Goal: Transaction & Acquisition: Purchase product/service

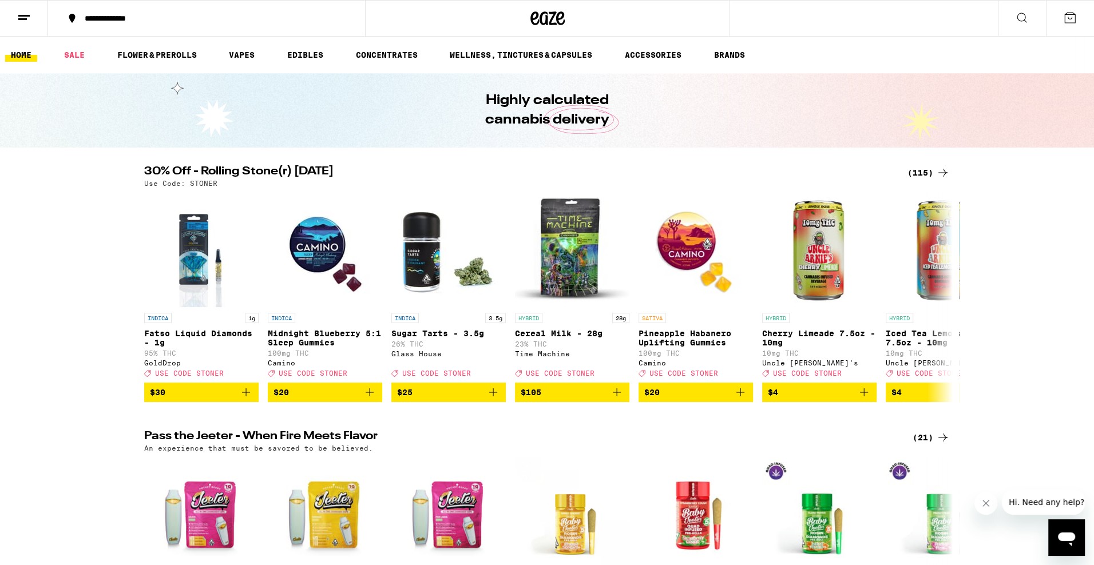
click at [915, 177] on div "(115)" at bounding box center [928, 173] width 42 height 14
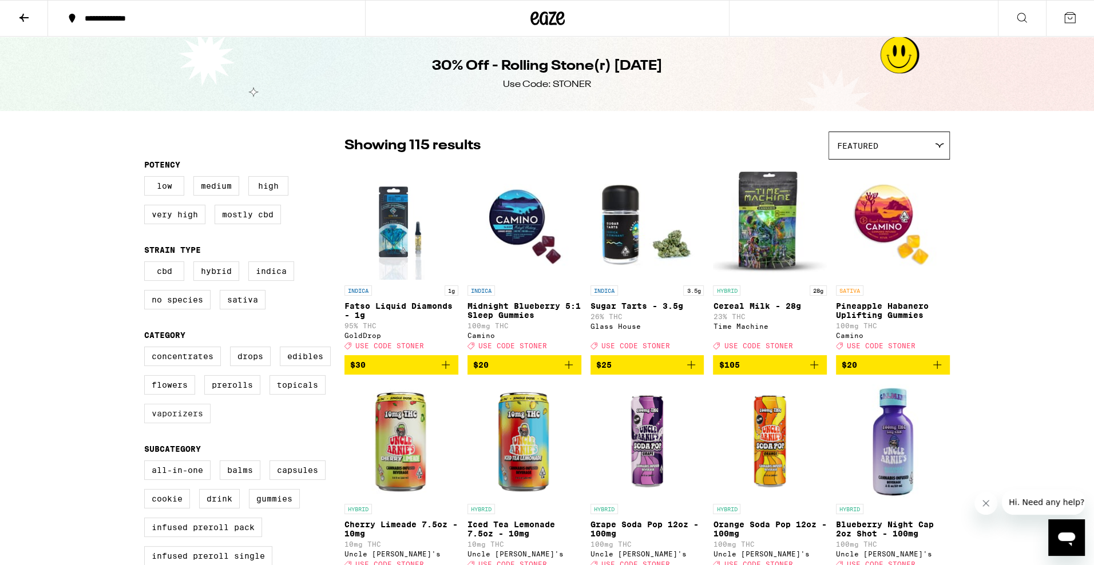
click at [166, 423] on label "Vaporizers" at bounding box center [177, 413] width 66 height 19
click at [147, 349] on input "Vaporizers" at bounding box center [146, 348] width 1 height 1
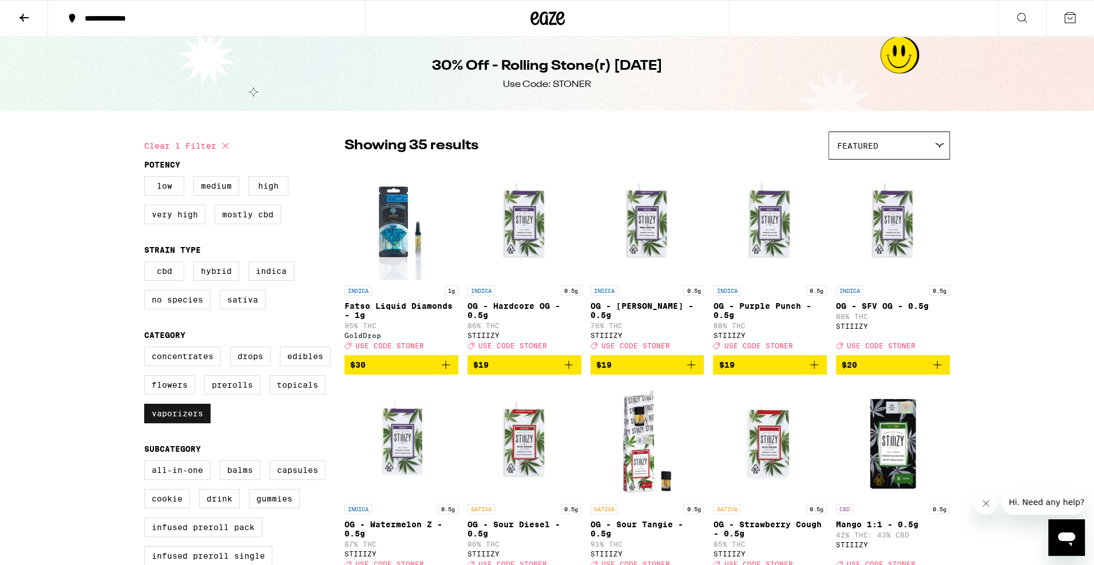
click at [180, 423] on label "Vaporizers" at bounding box center [177, 413] width 66 height 19
click at [147, 349] on input "Vaporizers" at bounding box center [146, 348] width 1 height 1
checkbox input "false"
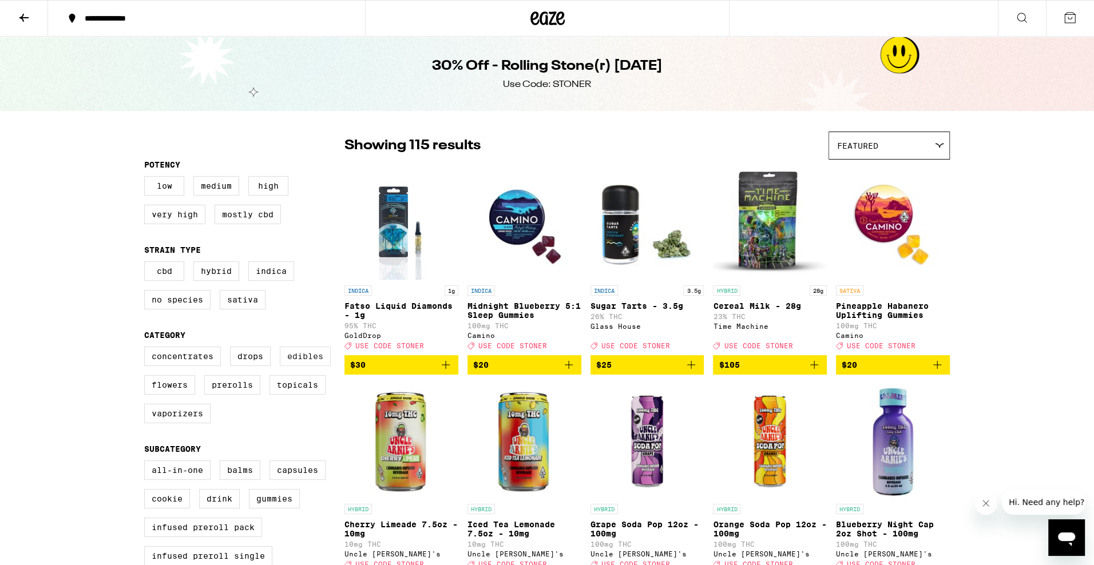
click at [304, 366] on label "Edibles" at bounding box center [305, 356] width 51 height 19
click at [147, 349] on input "Edibles" at bounding box center [146, 348] width 1 height 1
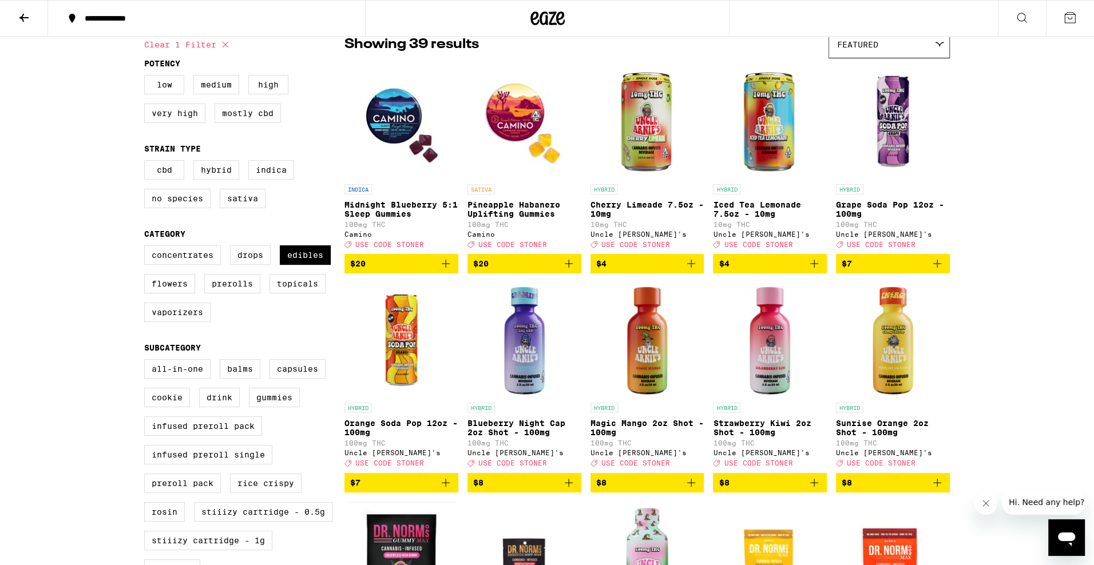
scroll to position [47, 0]
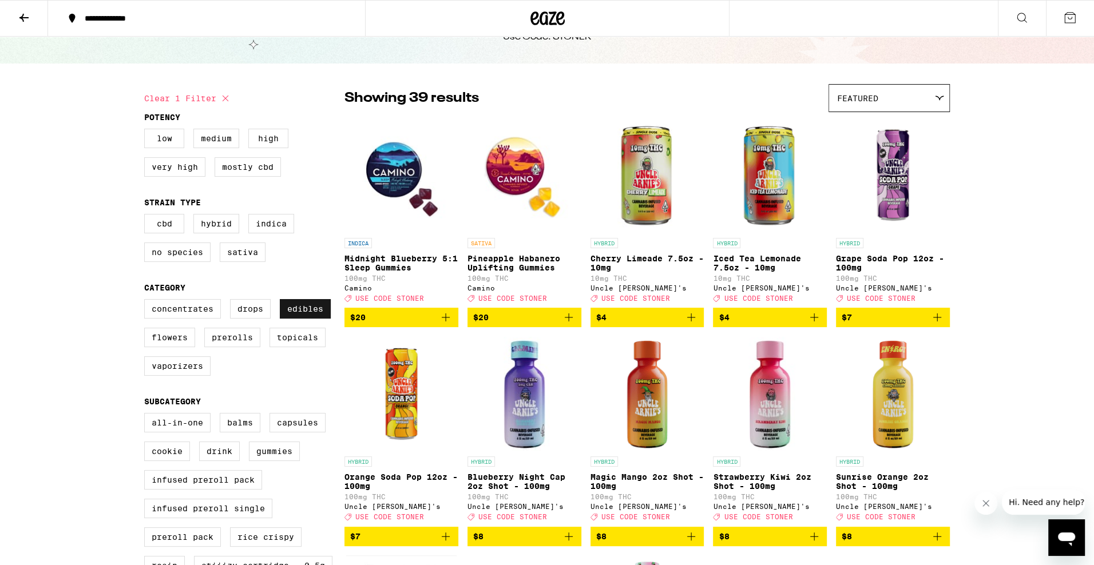
click at [303, 319] on label "Edibles" at bounding box center [305, 308] width 51 height 19
click at [147, 301] on input "Edibles" at bounding box center [146, 301] width 1 height 1
checkbox input "false"
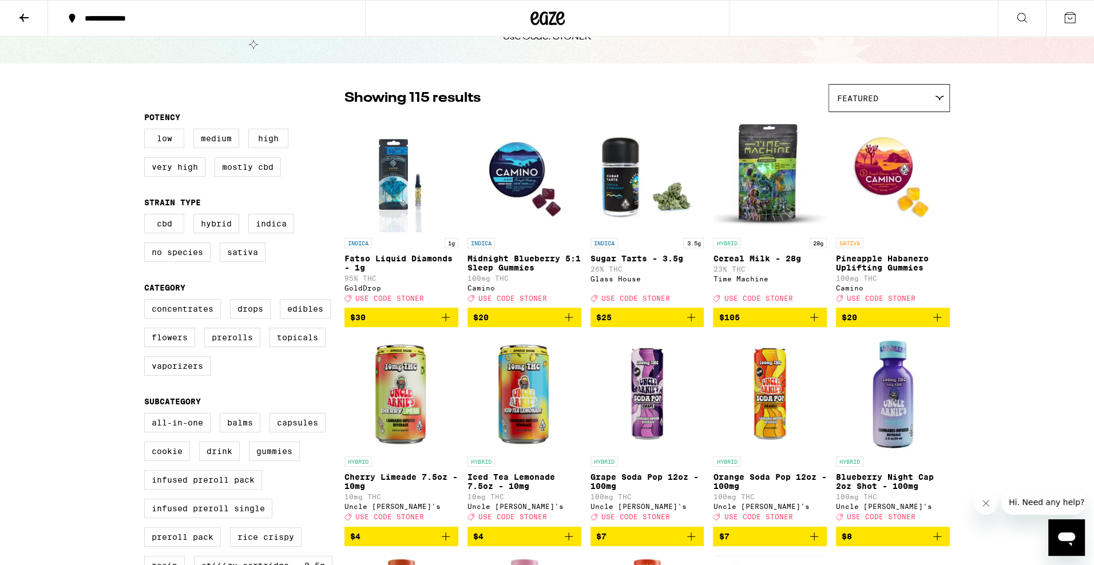
click at [547, 15] on icon at bounding box center [547, 18] width 34 height 21
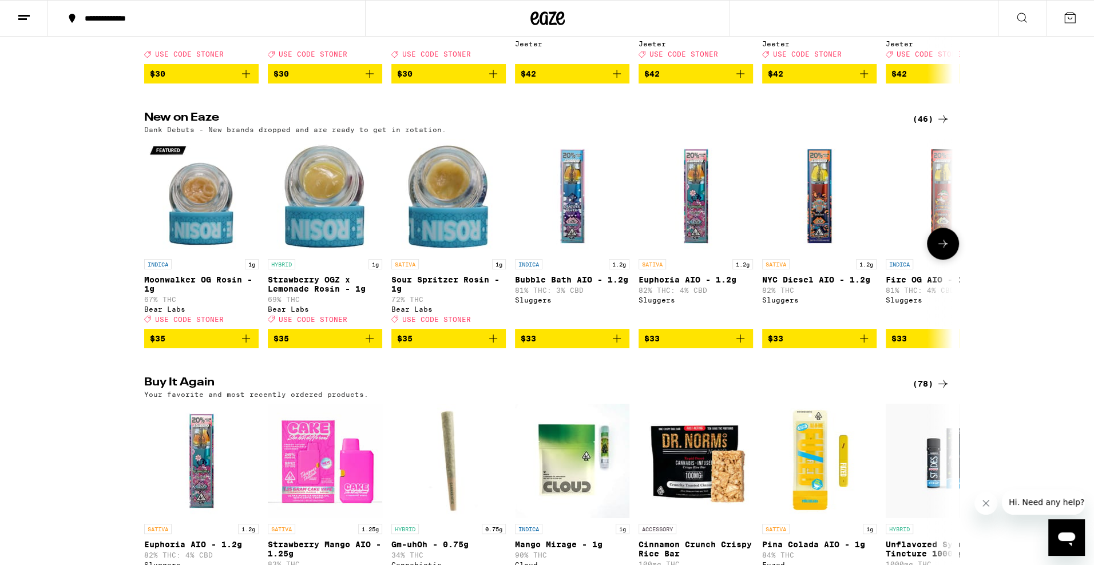
scroll to position [587, 0]
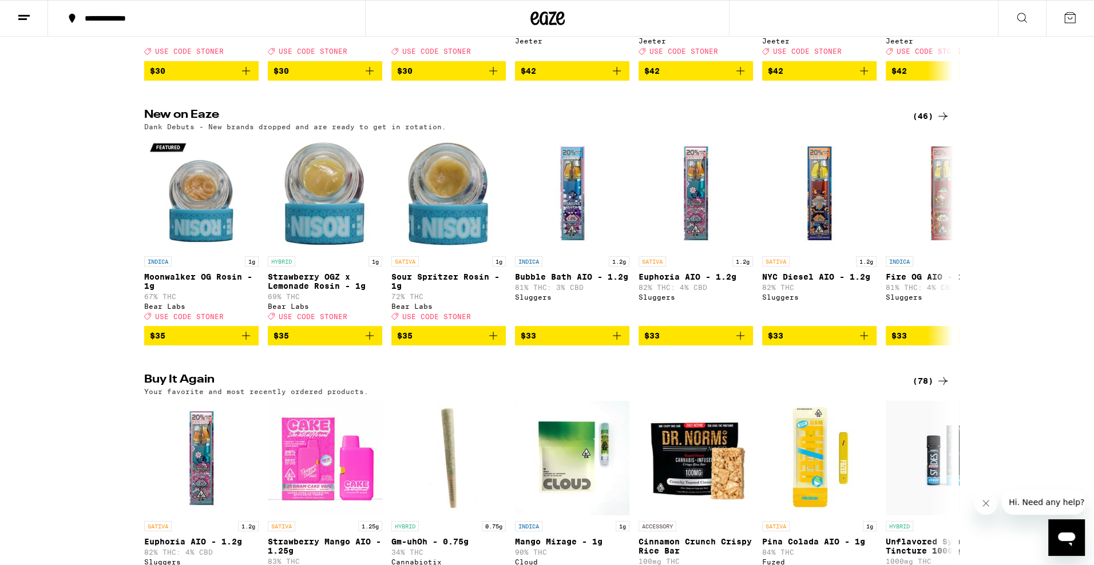
click at [921, 123] on div "(46)" at bounding box center [930, 116] width 37 height 14
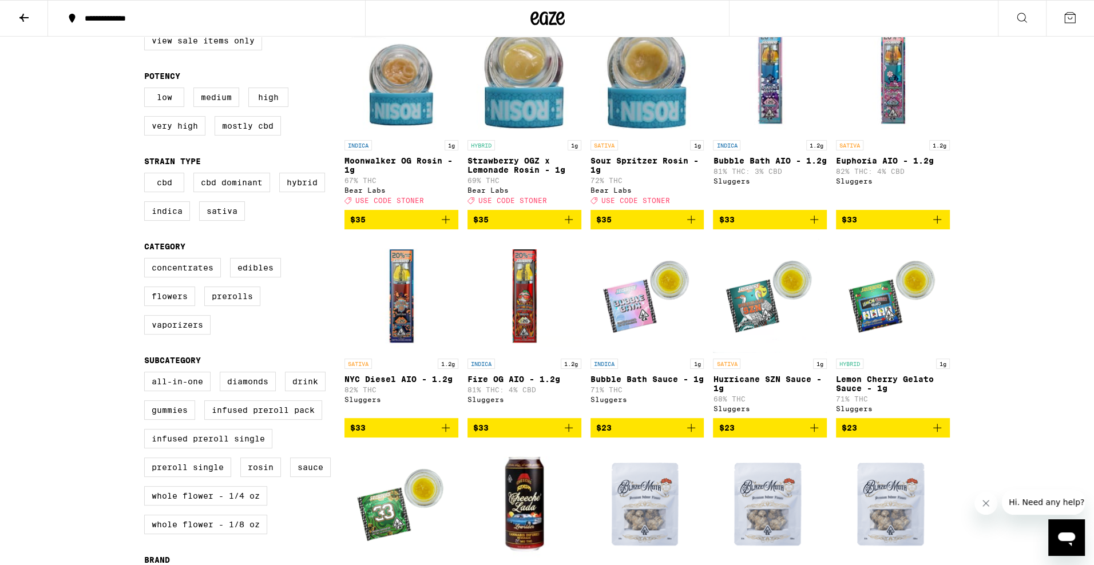
scroll to position [144, 0]
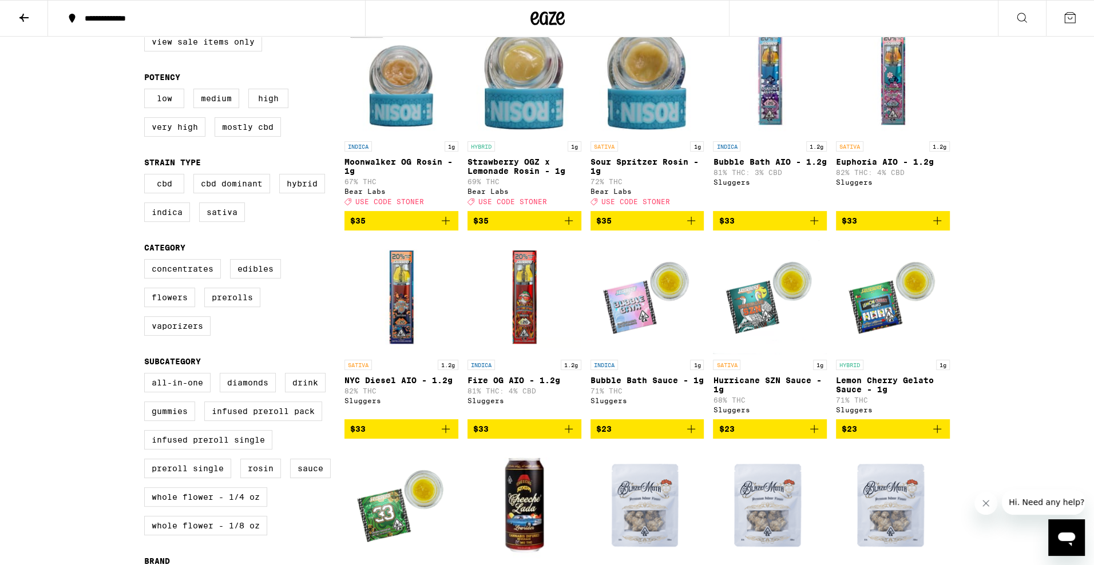
click at [741, 311] on img "Open page for Hurricane SZN Sauce - 1g from Sluggers" at bounding box center [770, 297] width 114 height 114
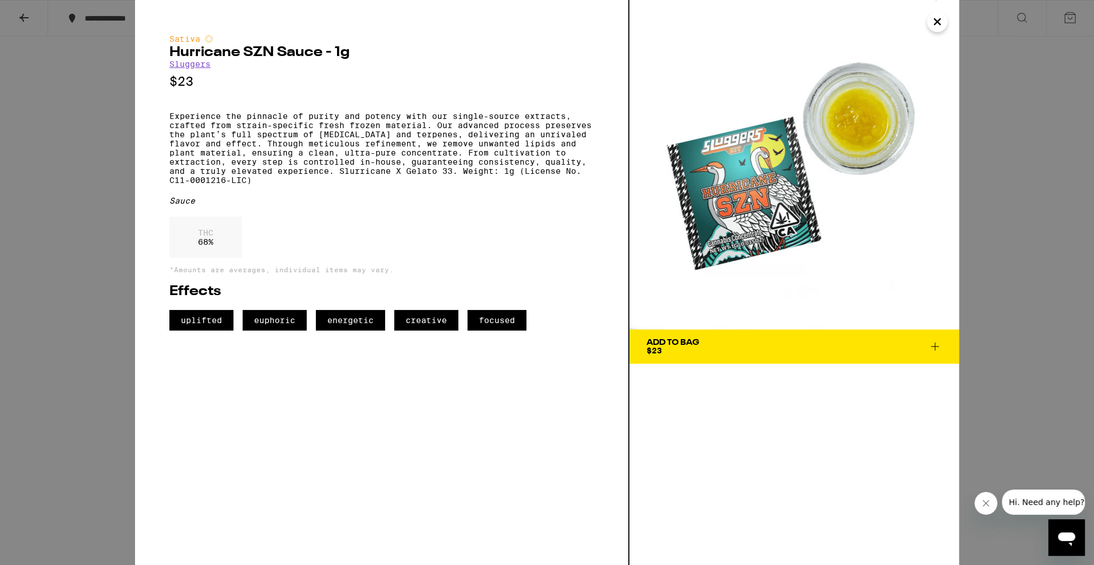
click at [201, 66] on link "Sluggers" at bounding box center [189, 63] width 41 height 9
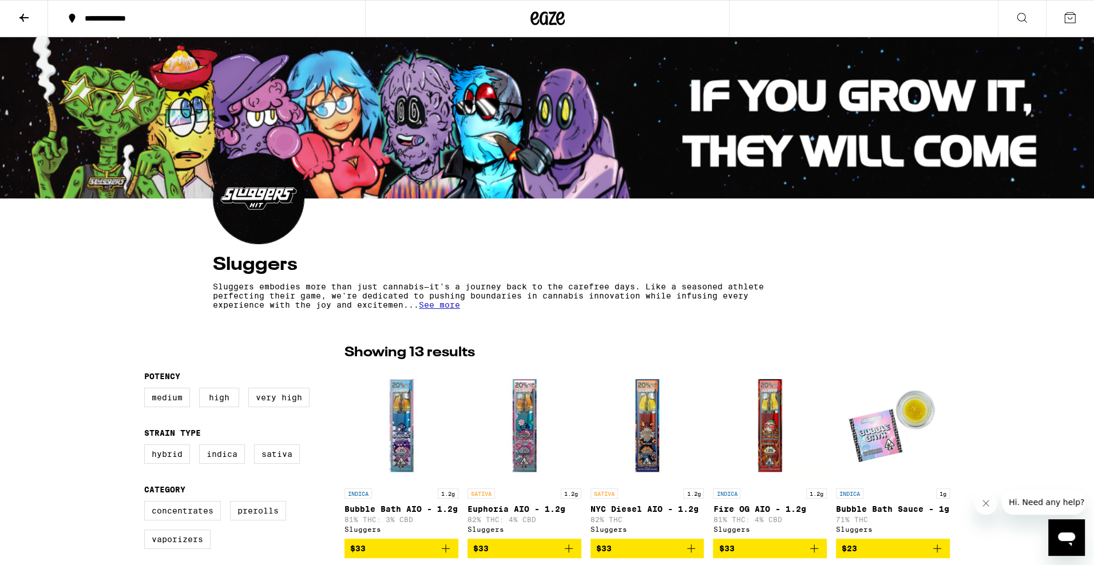
click at [540, 15] on icon at bounding box center [547, 18] width 17 height 14
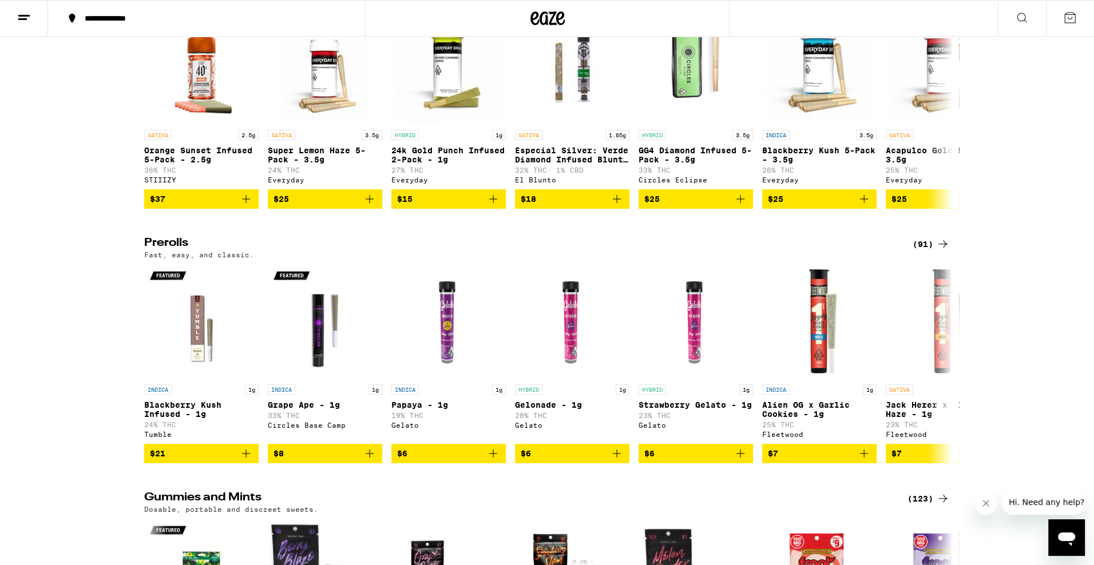
scroll to position [2878, 0]
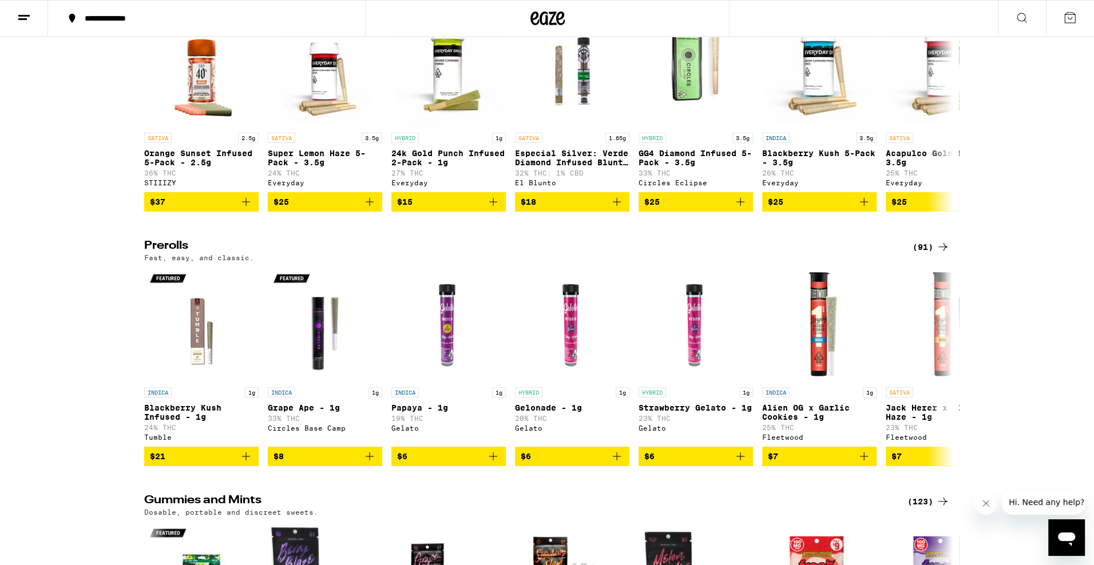
click at [1033, 13] on button at bounding box center [1022, 19] width 48 height 36
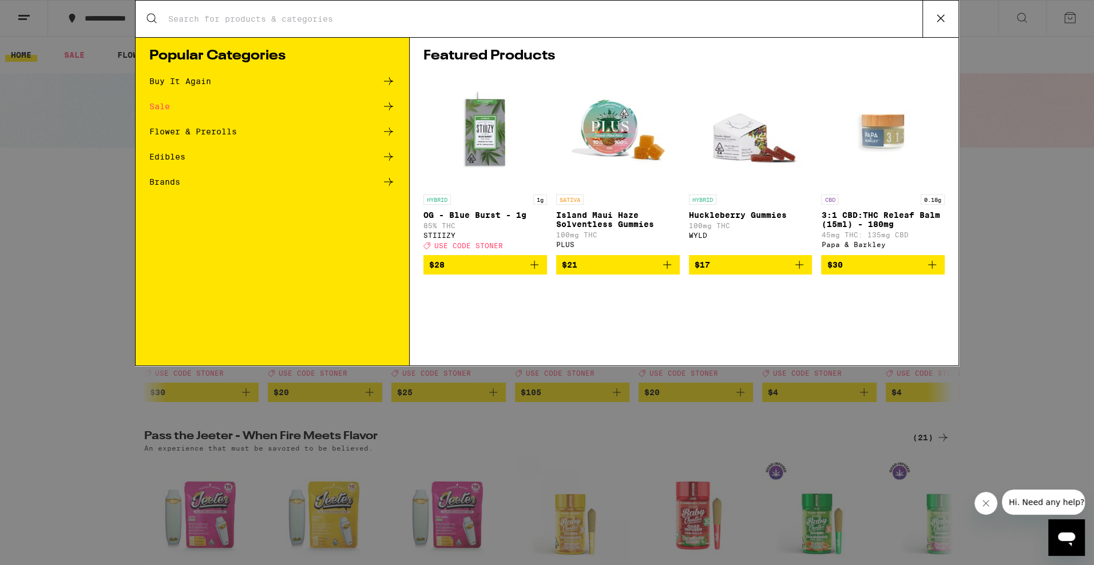
scroll to position [0, 0]
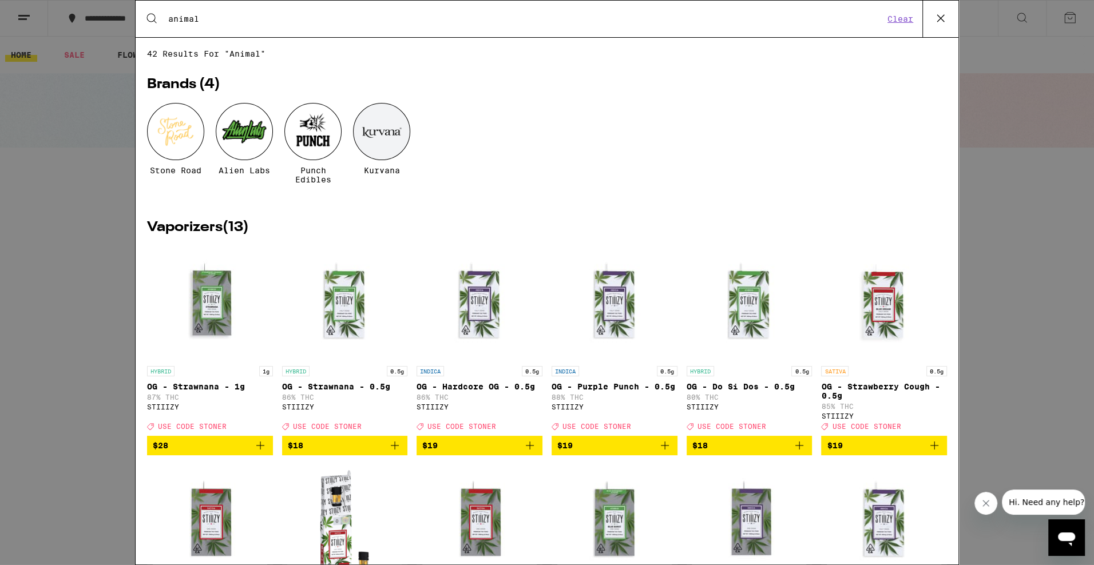
click at [799, 23] on input "animal" at bounding box center [526, 19] width 716 height 10
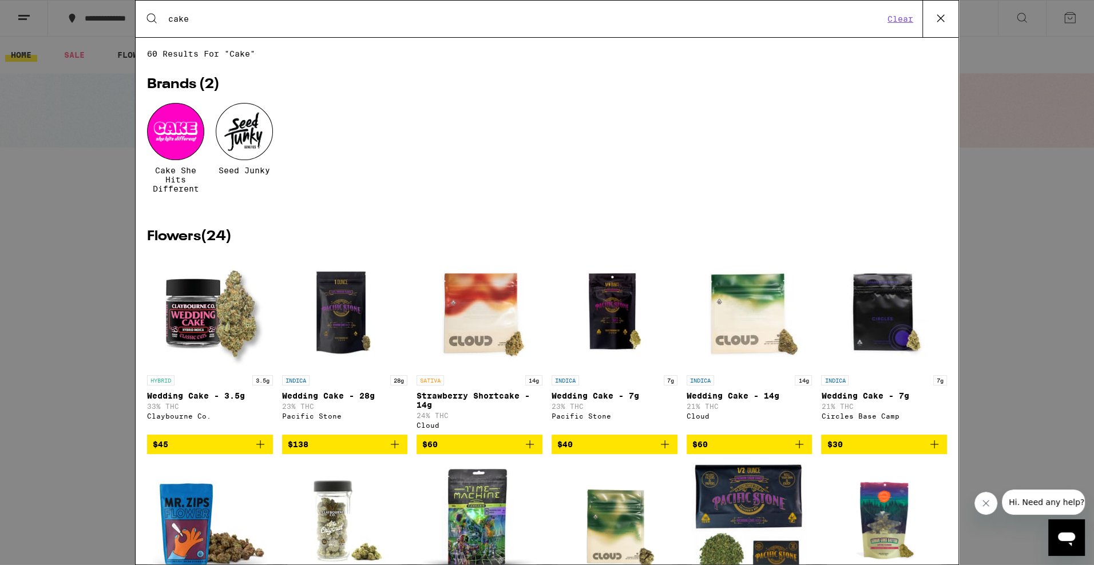
type input "cake"
click at [169, 147] on div at bounding box center [175, 131] width 57 height 57
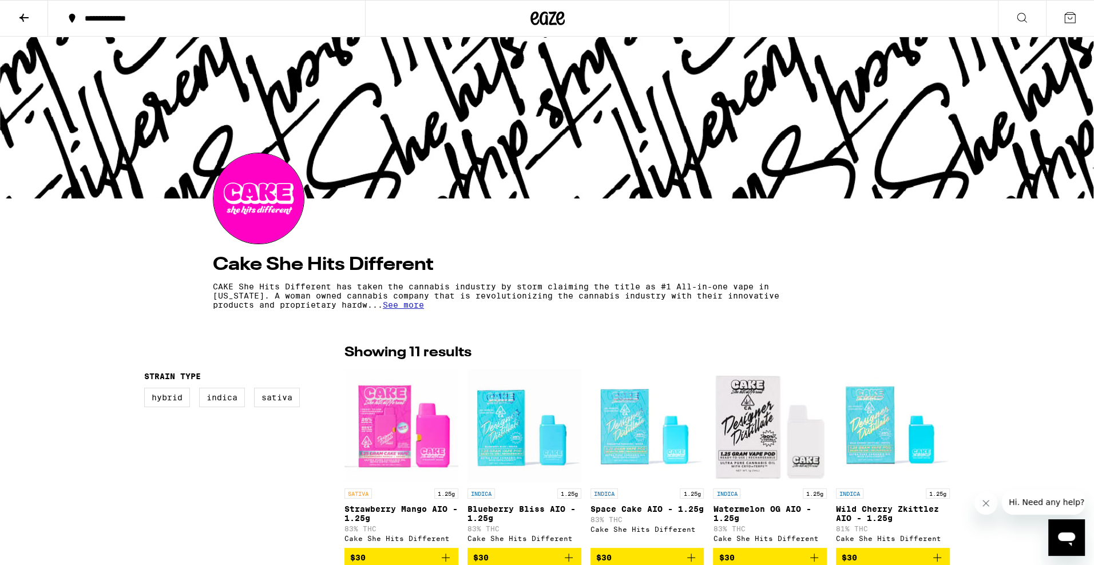
click at [554, 23] on icon at bounding box center [547, 18] width 17 height 14
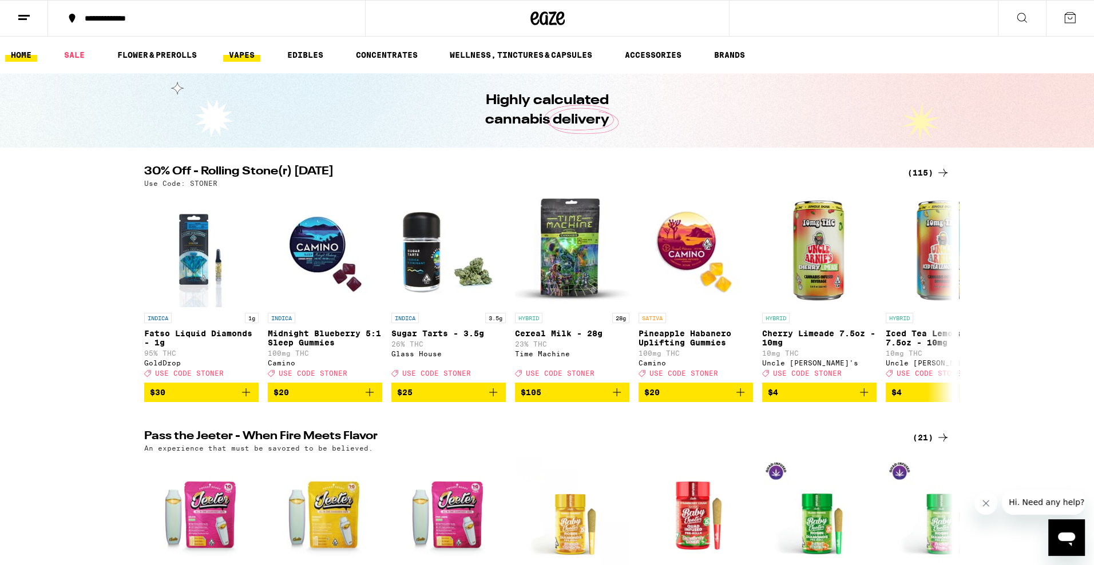
click at [256, 55] on link "VAPES" at bounding box center [241, 55] width 37 height 14
